Goal: Task Accomplishment & Management: Use online tool/utility

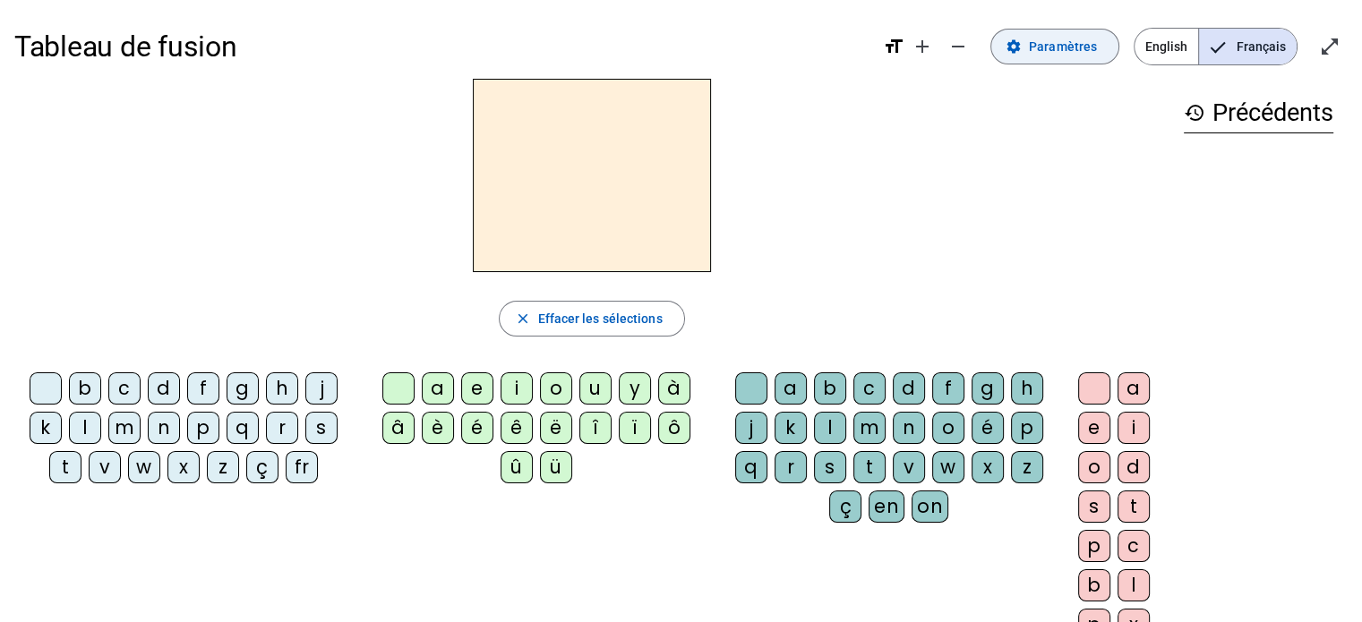
click at [1075, 47] on span "Paramètres" at bounding box center [1063, 46] width 68 height 21
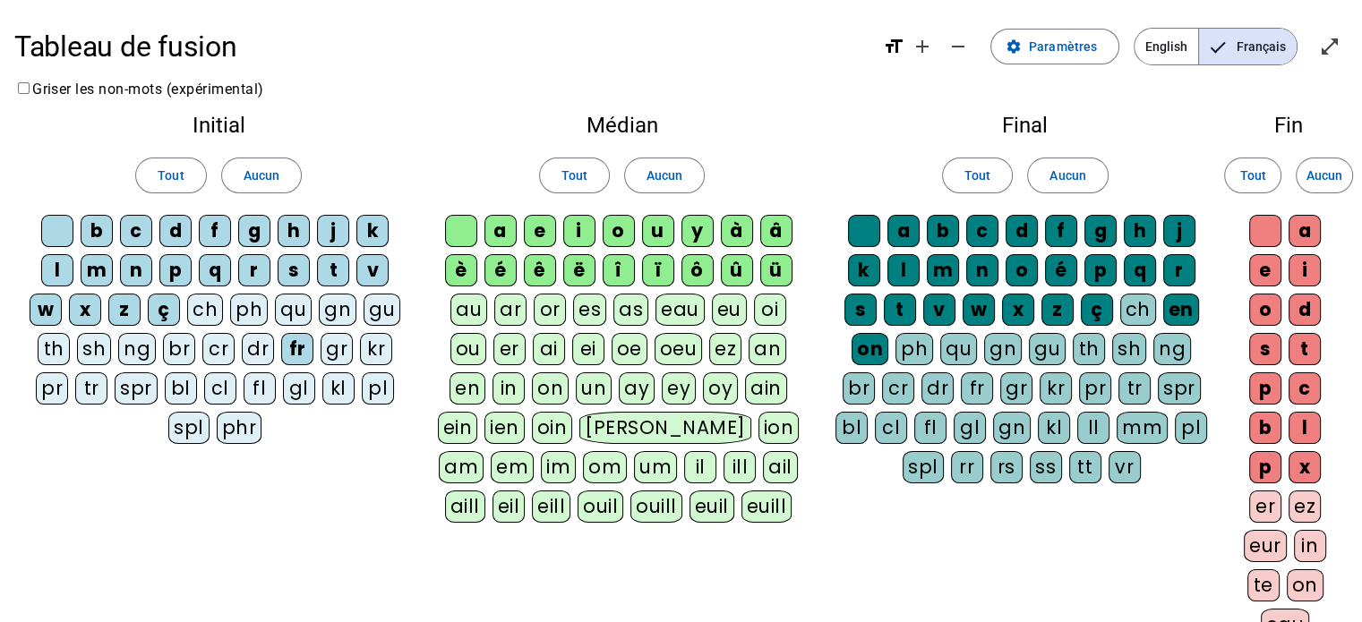
click at [469, 314] on div "au" at bounding box center [468, 310] width 37 height 32
click at [1049, 53] on span "Paramètres" at bounding box center [1063, 46] width 68 height 21
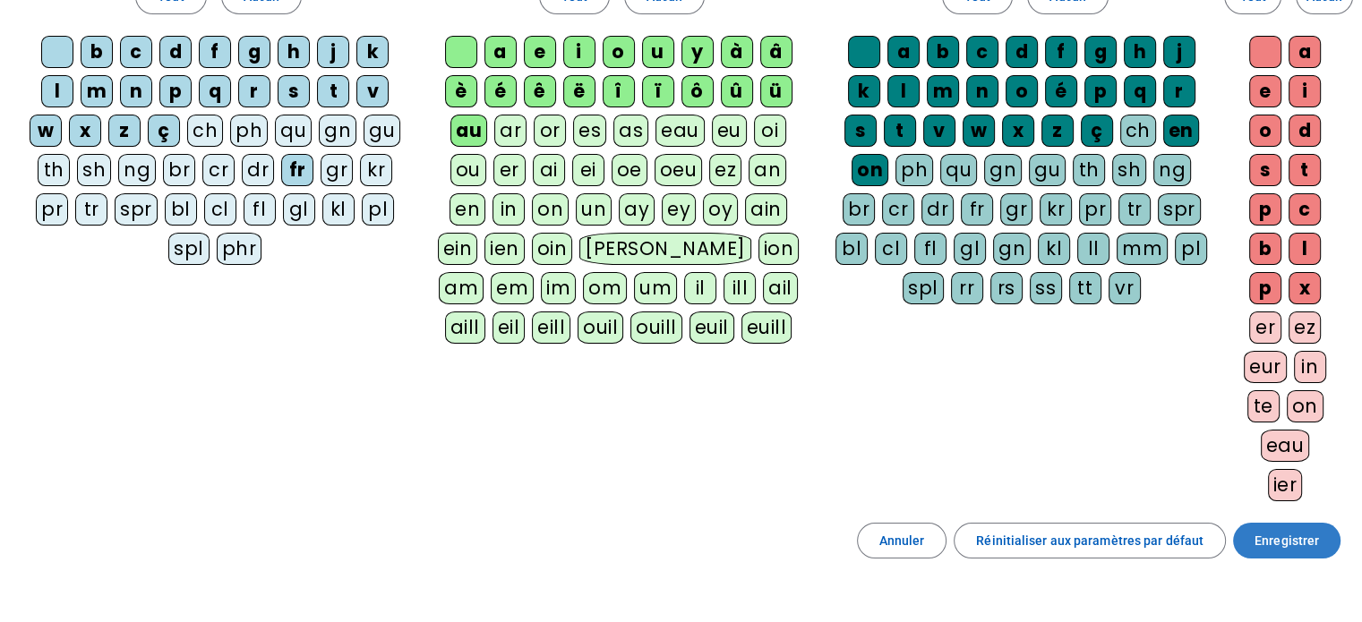
click at [1293, 544] on span "Enregistrer" at bounding box center [1287, 540] width 64 height 21
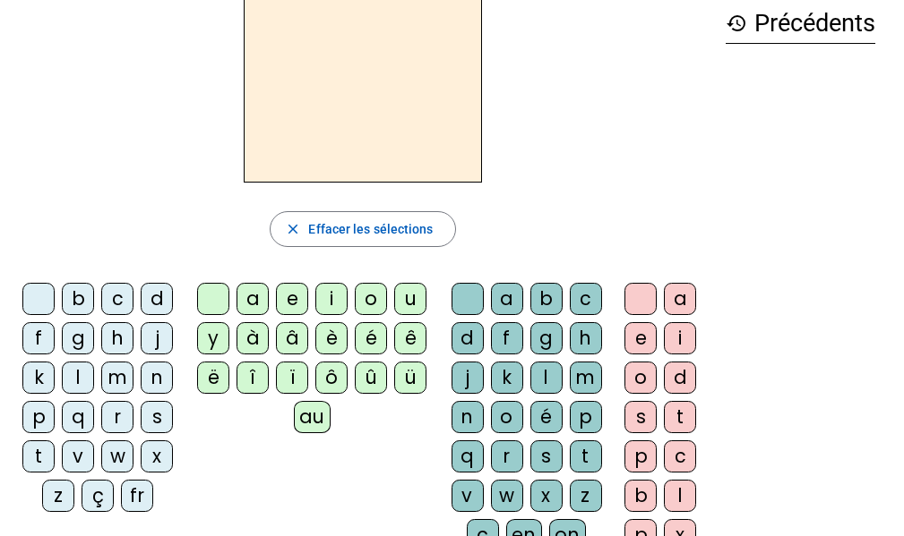
scroll to position [91, 0]
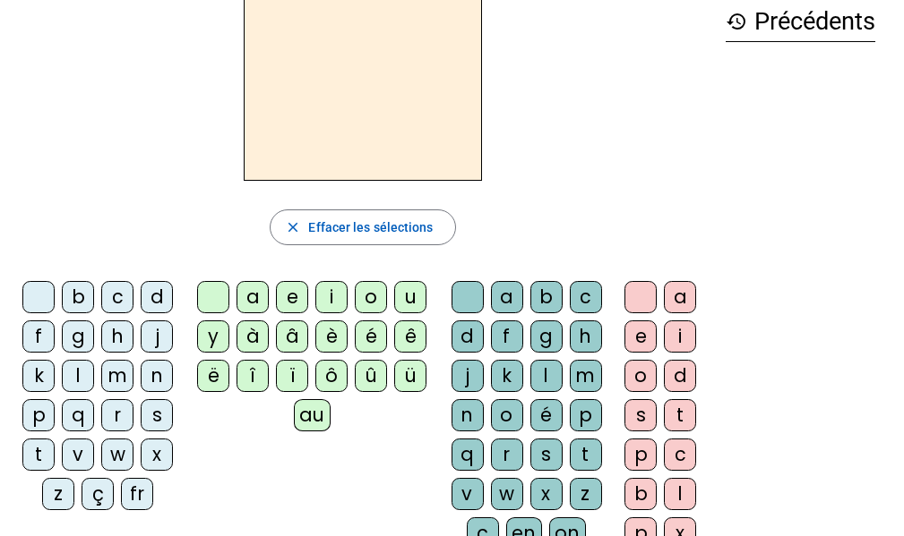
click at [307, 421] on div "au" at bounding box center [312, 415] width 37 height 32
click at [470, 414] on div "n" at bounding box center [467, 415] width 32 height 32
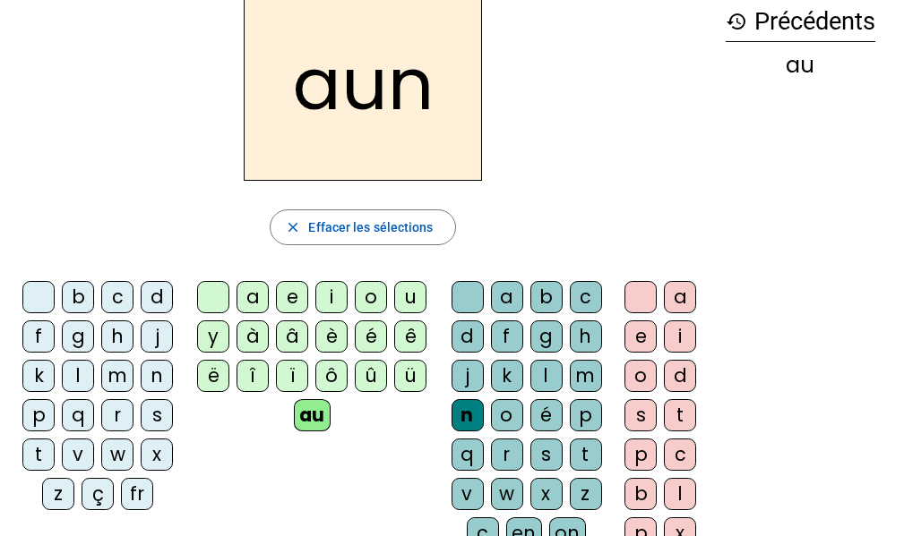
click at [152, 337] on div "j" at bounding box center [157, 337] width 32 height 32
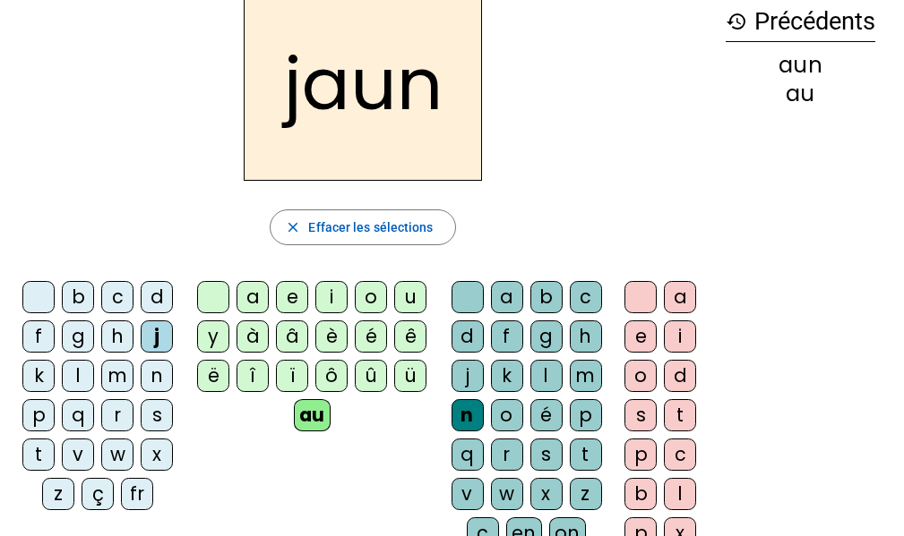
click at [643, 334] on div "e" at bounding box center [640, 337] width 32 height 32
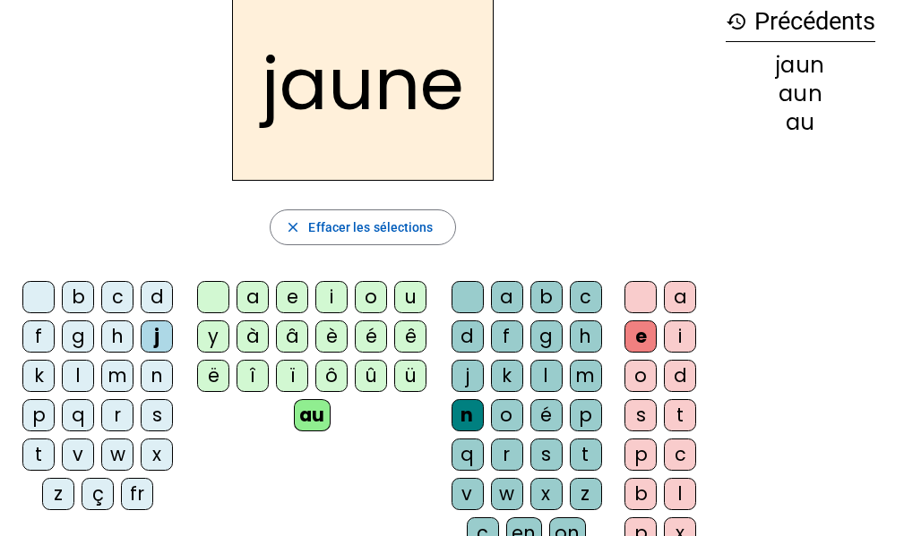
click at [38, 341] on div "f" at bounding box center [38, 337] width 32 height 32
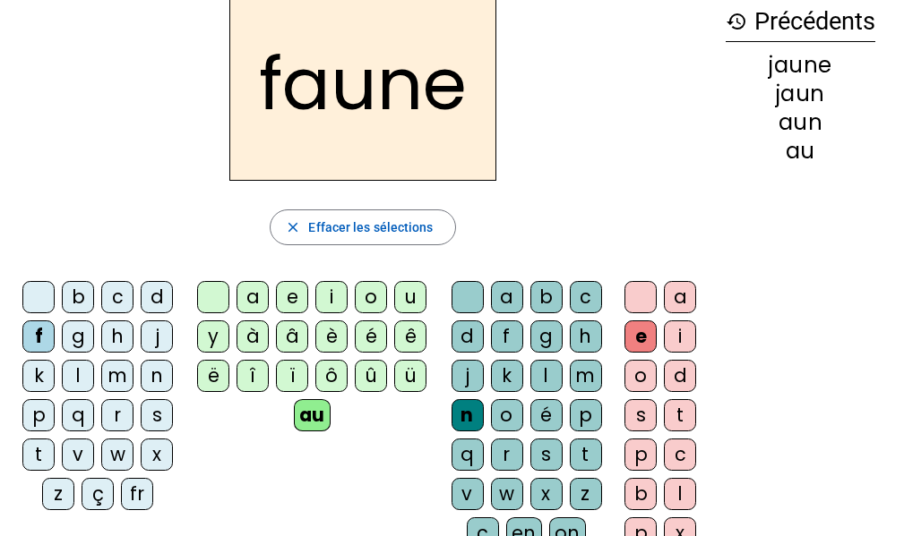
click at [574, 453] on div "t" at bounding box center [586, 455] width 32 height 32
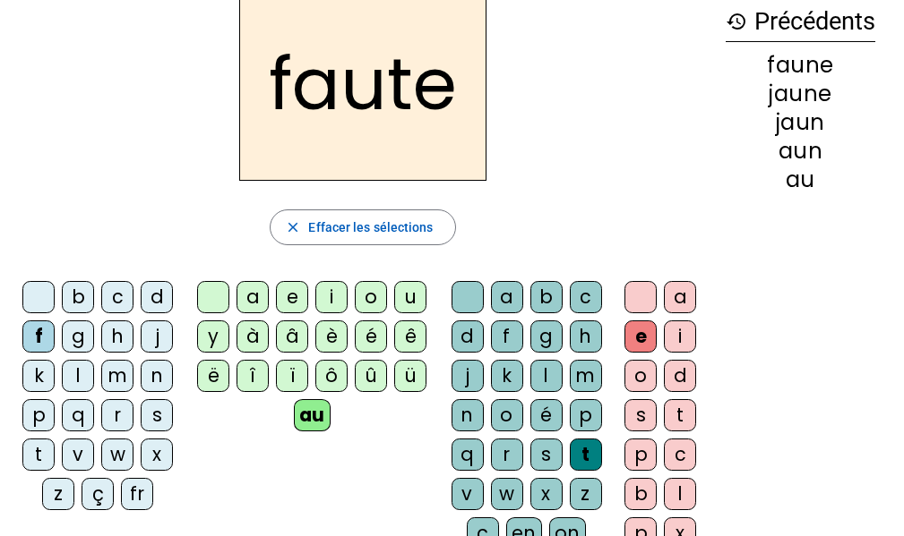
click at [154, 417] on div "s" at bounding box center [157, 415] width 32 height 32
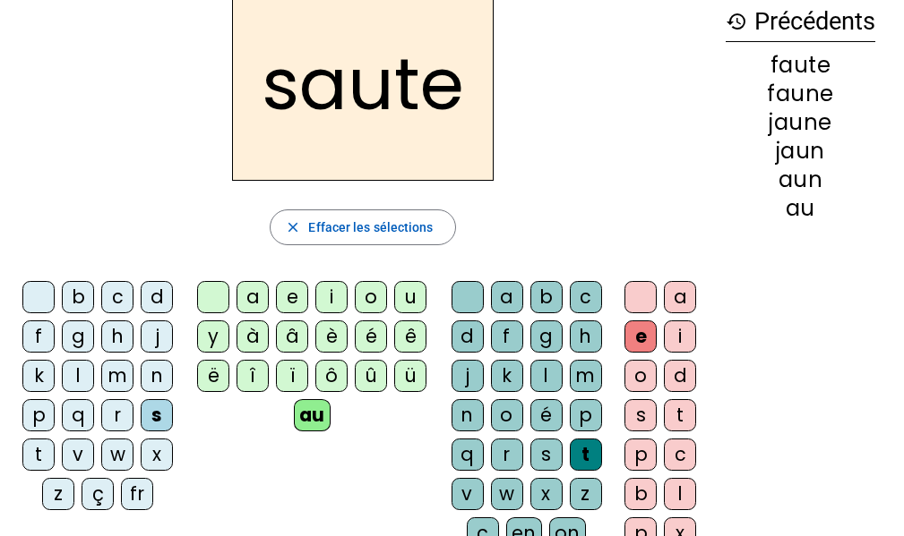
click at [115, 335] on div "h" at bounding box center [117, 337] width 32 height 32
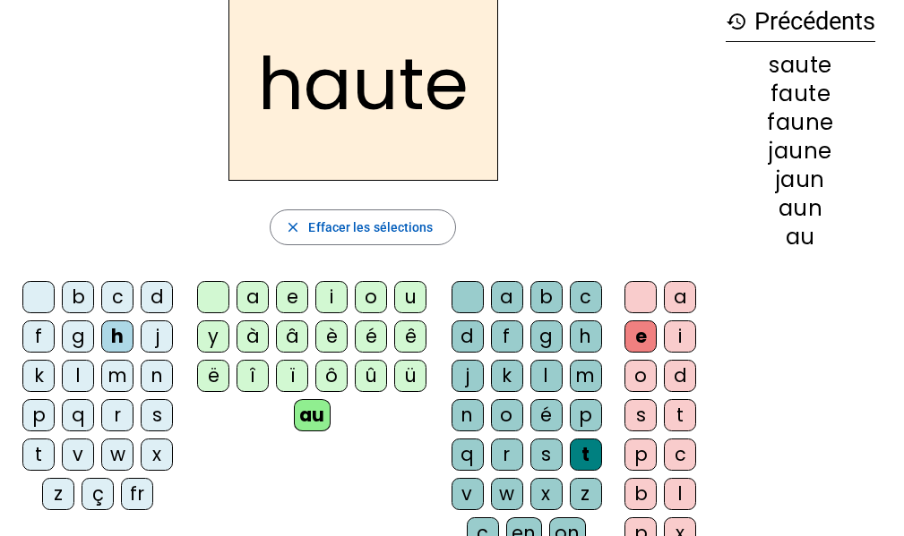
click at [642, 286] on div at bounding box center [640, 297] width 32 height 32
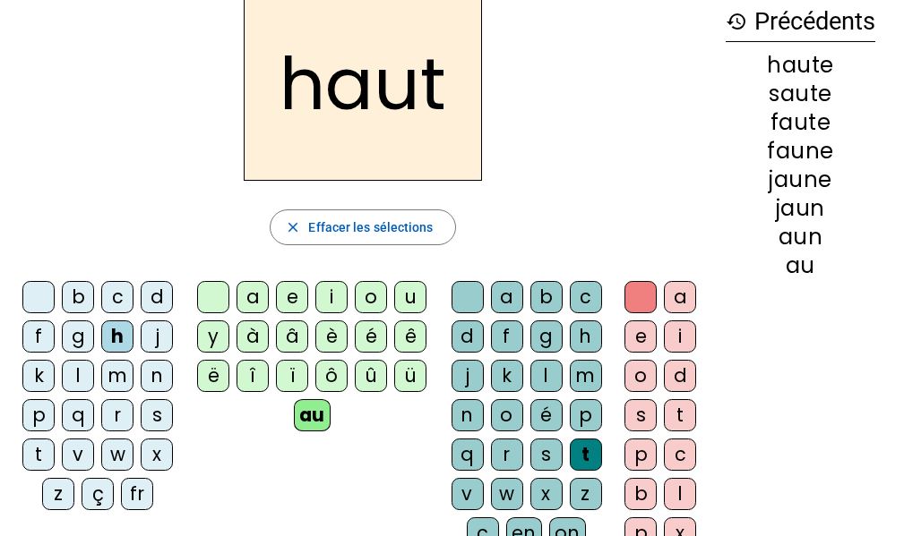
click at [646, 336] on div "e" at bounding box center [640, 337] width 32 height 32
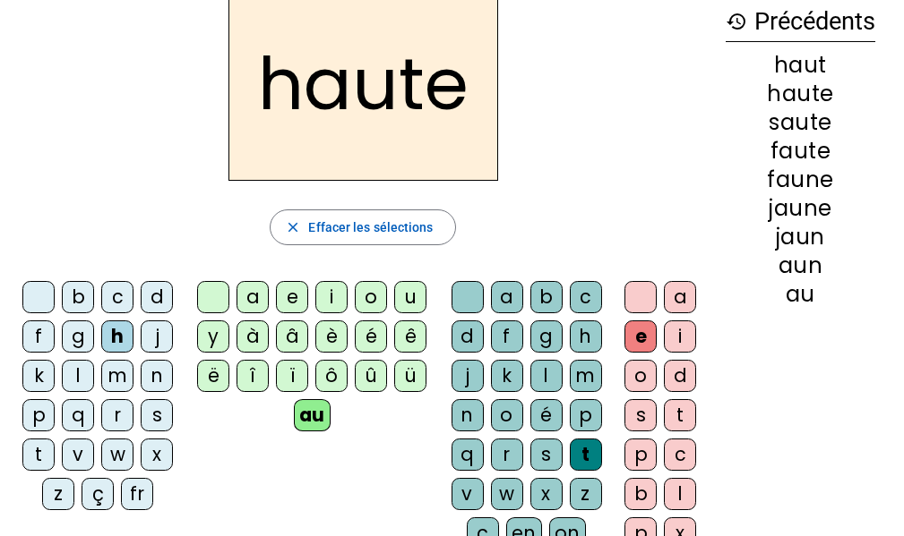
click at [647, 300] on div at bounding box center [640, 297] width 32 height 32
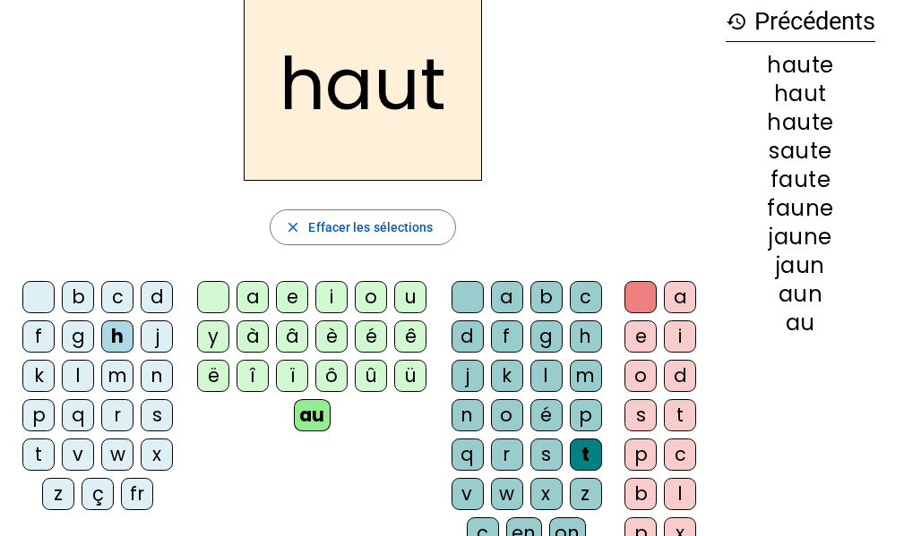
click at [157, 411] on div "s" at bounding box center [157, 415] width 32 height 32
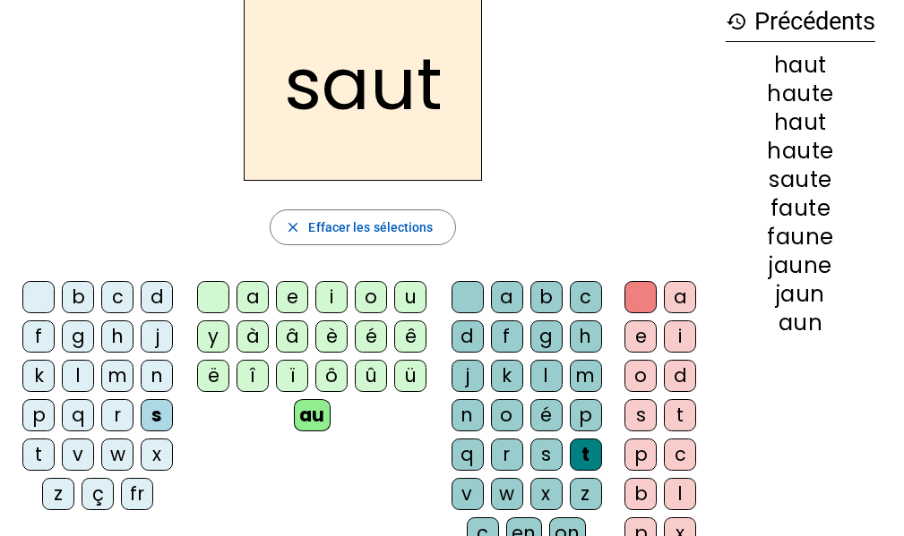
click at [638, 335] on div "e" at bounding box center [640, 337] width 32 height 32
